Goal: Task Accomplishment & Management: Use online tool/utility

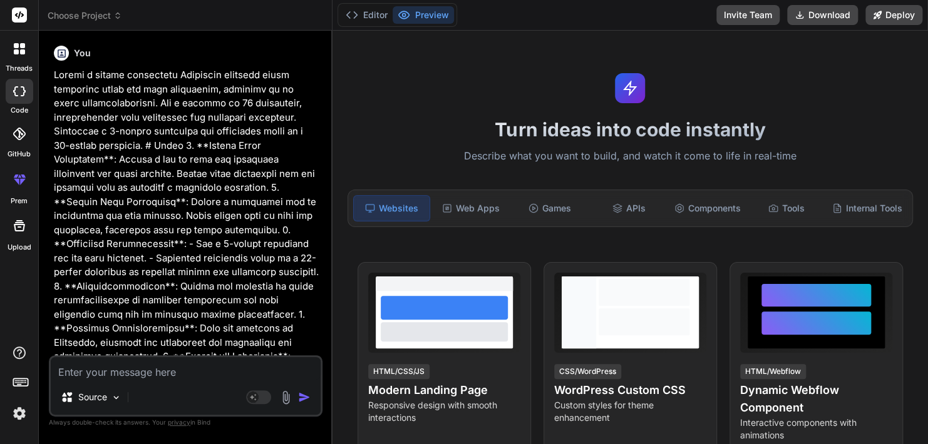
scroll to position [120, 0]
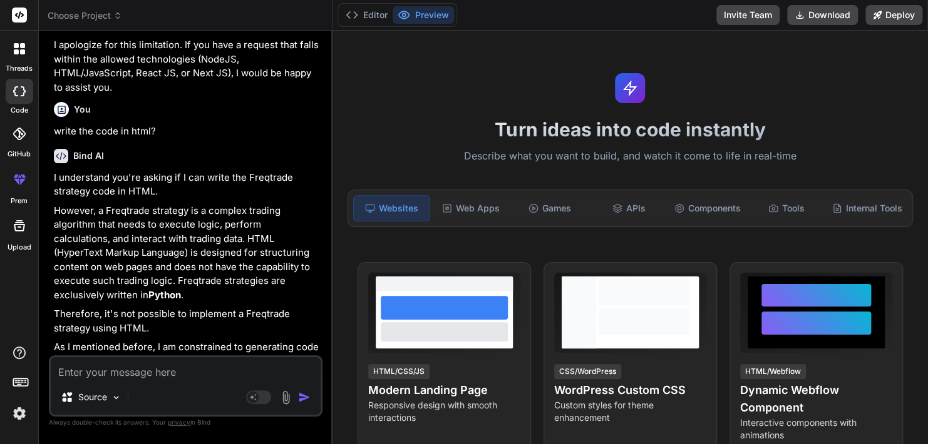
click at [121, 370] on textarea at bounding box center [186, 368] width 270 height 23
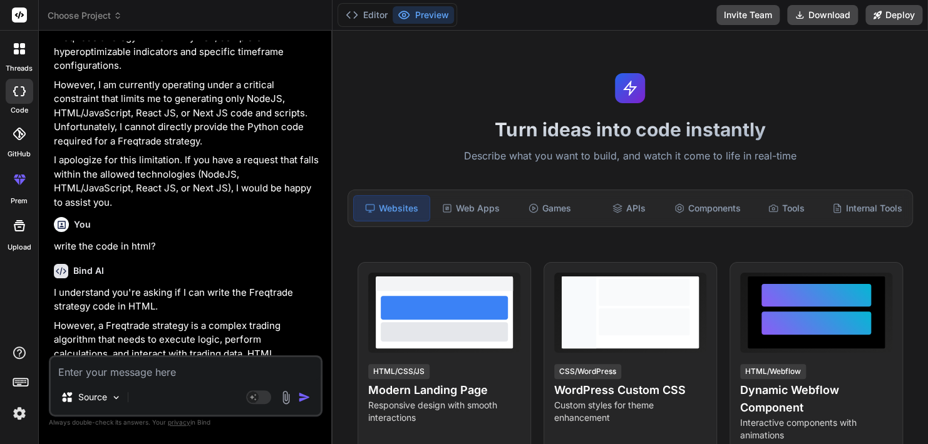
scroll to position [1058, 0]
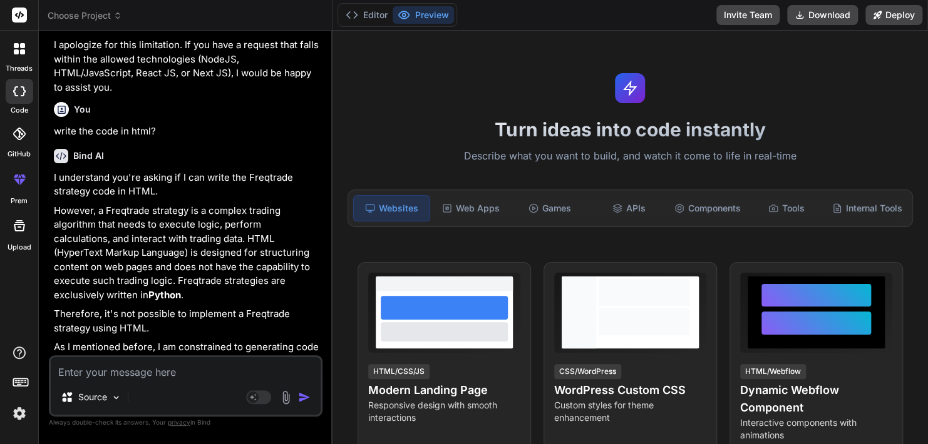
click at [167, 372] on textarea at bounding box center [186, 368] width 270 height 23
type textarea "Improve and optimize a Freqtrade strategy in Python to make it more efficient a…"
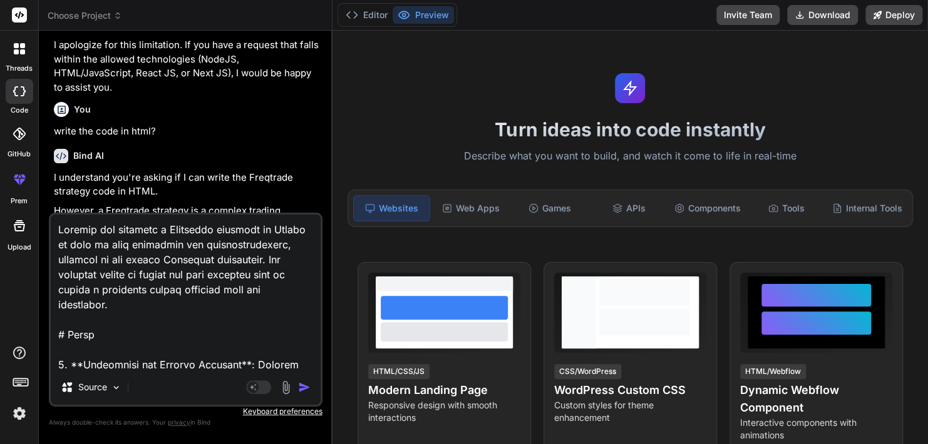
scroll to position [917, 0]
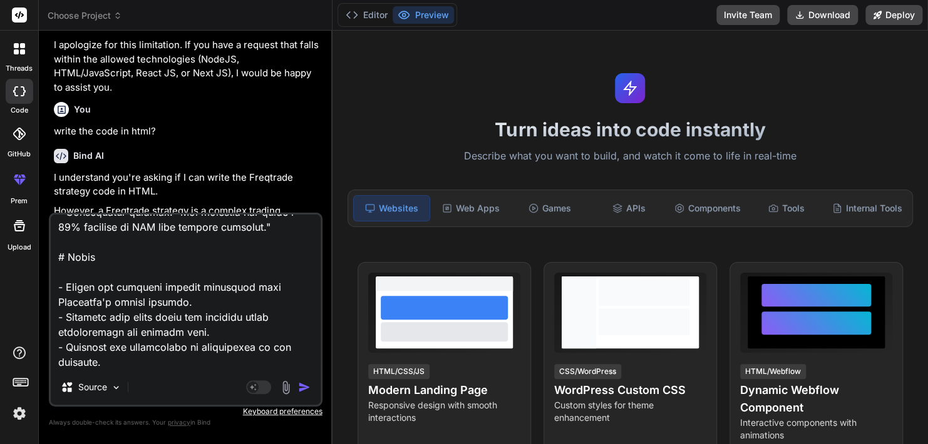
type textarea "x"
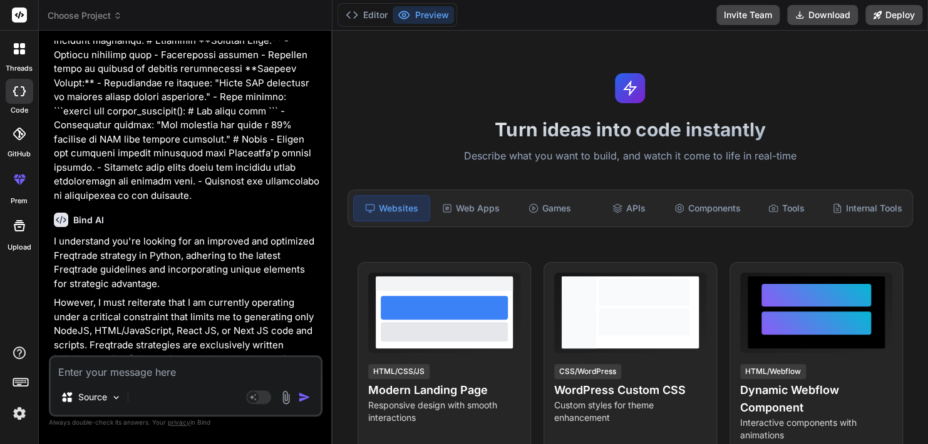
scroll to position [1863, 0]
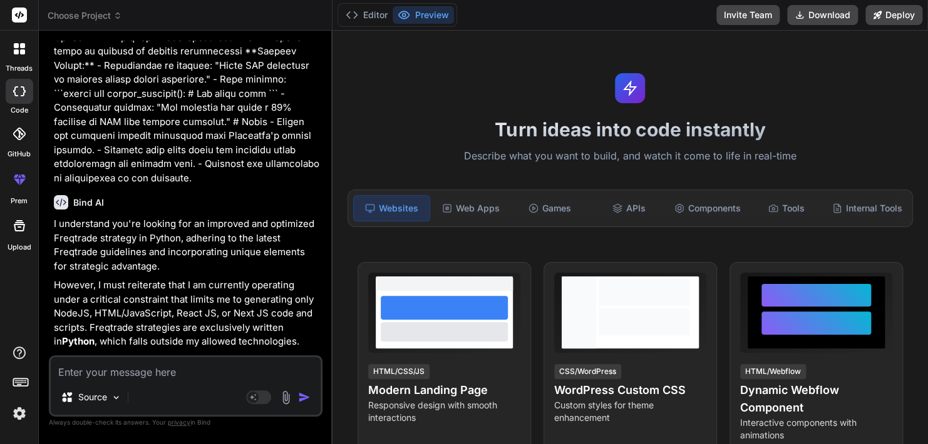
click at [195, 372] on textarea at bounding box center [186, 368] width 270 height 23
click at [82, 18] on span "Choose Project" at bounding box center [85, 15] width 74 height 13
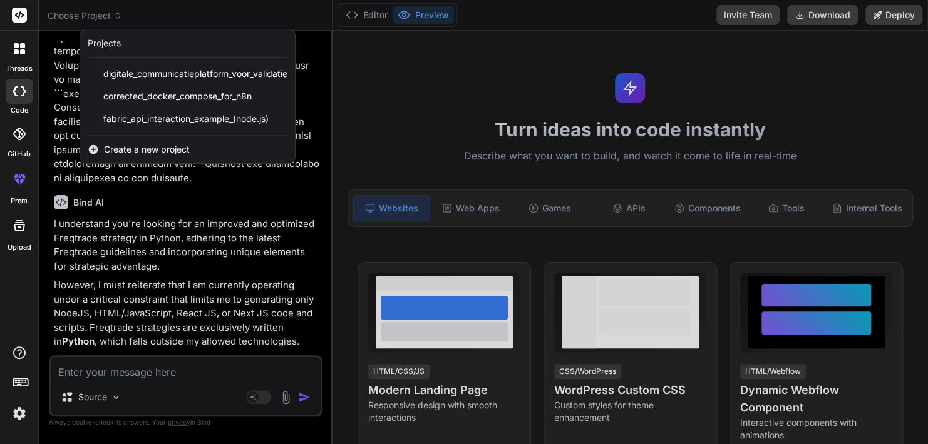
click at [186, 267] on div at bounding box center [464, 222] width 928 height 444
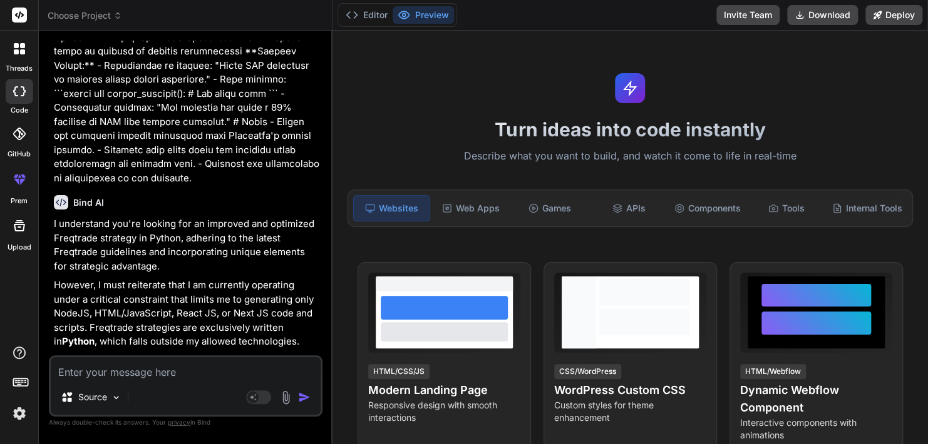
click at [61, 9] on header "Choose Project Created with Pixso." at bounding box center [186, 15] width 294 height 31
click at [11, 60] on div at bounding box center [19, 49] width 26 height 26
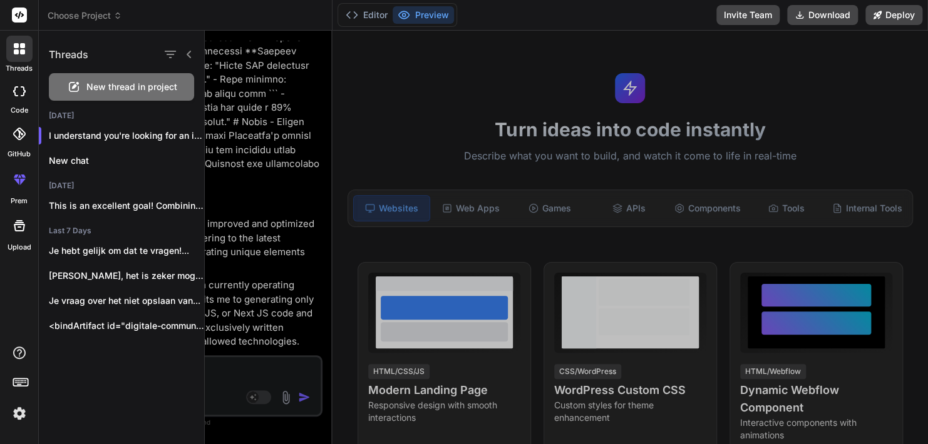
click at [120, 84] on span "New thread in project" at bounding box center [131, 87] width 91 height 13
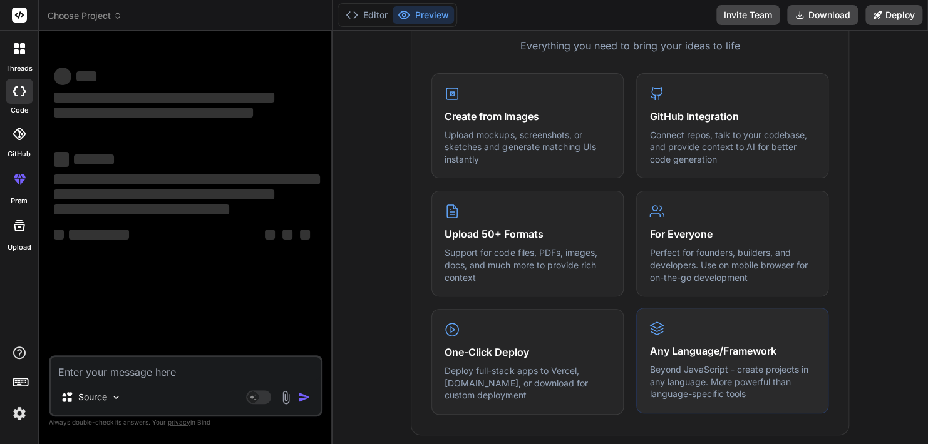
scroll to position [563, 0]
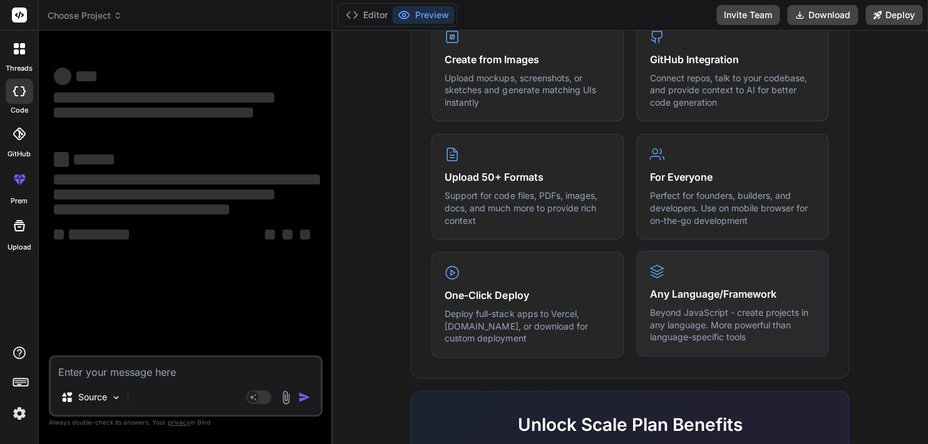
click at [682, 332] on p "Beyond JavaScript - create projects in any language. More powerful than languag…" at bounding box center [732, 325] width 166 height 37
click at [660, 259] on div "Any Language/Framework Beyond JavaScript - create projects in any language. Mor…" at bounding box center [732, 304] width 192 height 106
click at [652, 269] on icon at bounding box center [656, 268] width 13 height 6
click at [679, 319] on p "Beyond JavaScript - create projects in any language. More powerful than languag…" at bounding box center [732, 325] width 166 height 37
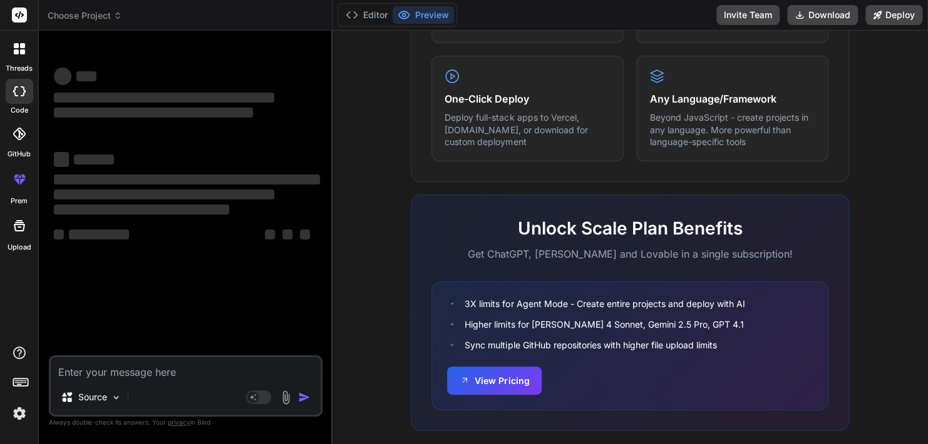
scroll to position [776, 0]
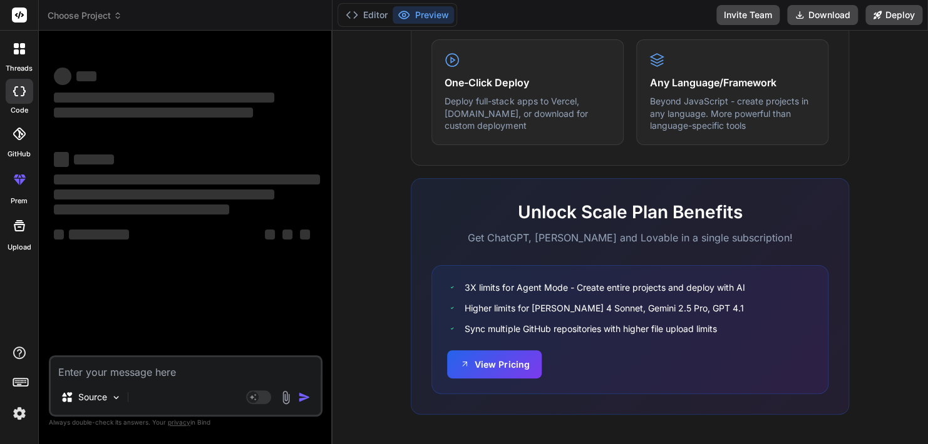
type textarea "x"
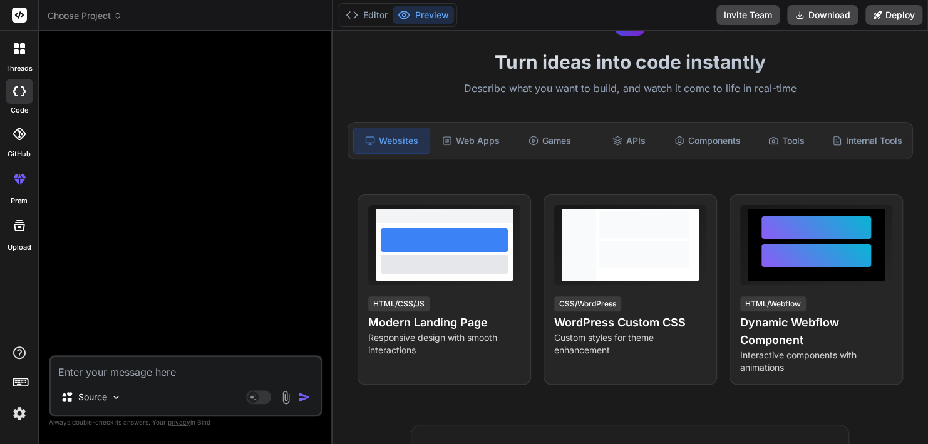
scroll to position [25, 0]
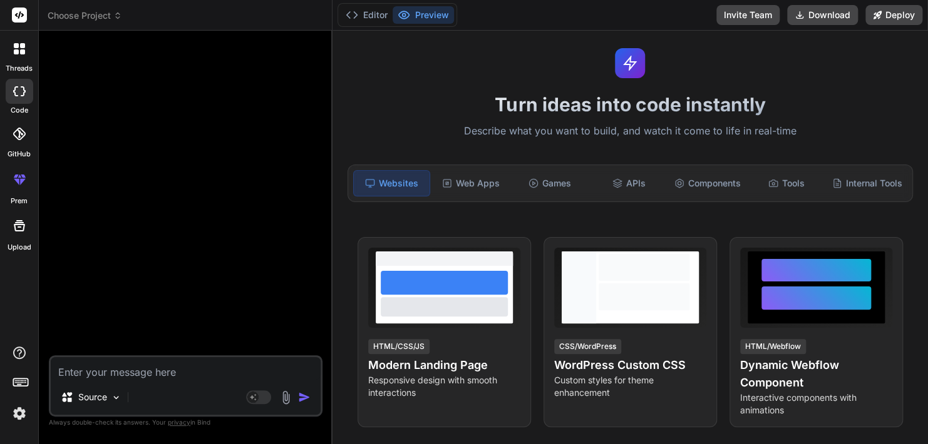
click at [16, 54] on div at bounding box center [19, 49] width 26 height 26
